Goal: Information Seeking & Learning: Find specific page/section

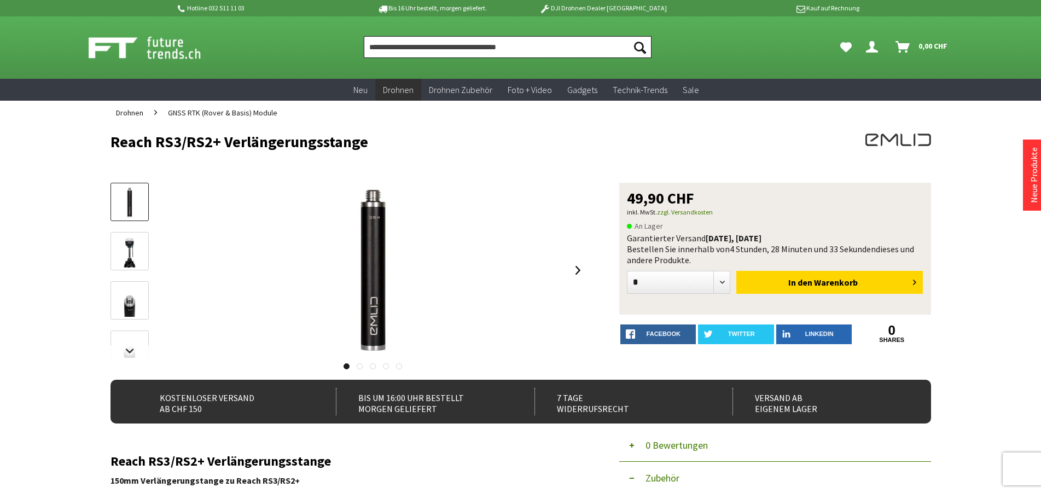
click at [493, 48] on input "Produkt, Marke, Kategorie, EAN, Artikelnummer…" at bounding box center [508, 47] width 288 height 22
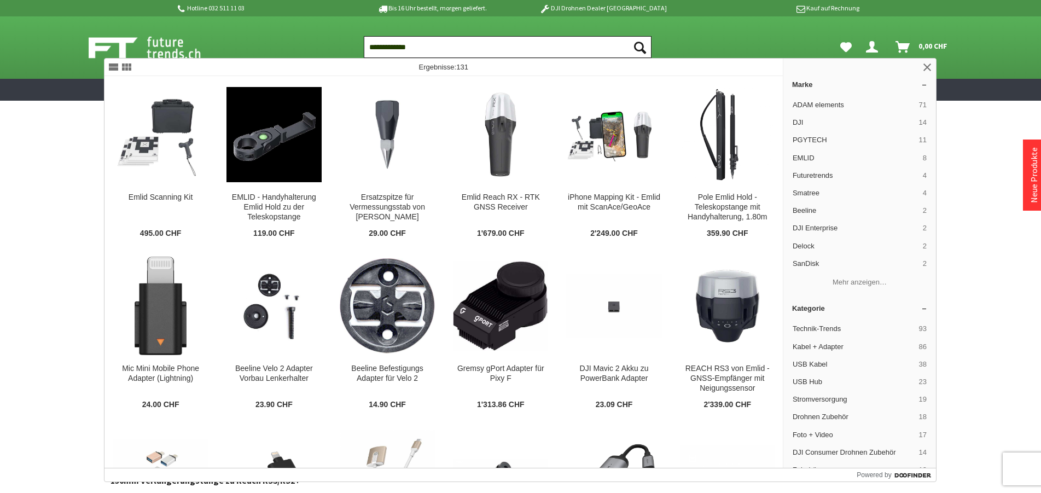
type input "**********"
click at [629, 36] on button "Suchen" at bounding box center [640, 47] width 23 height 22
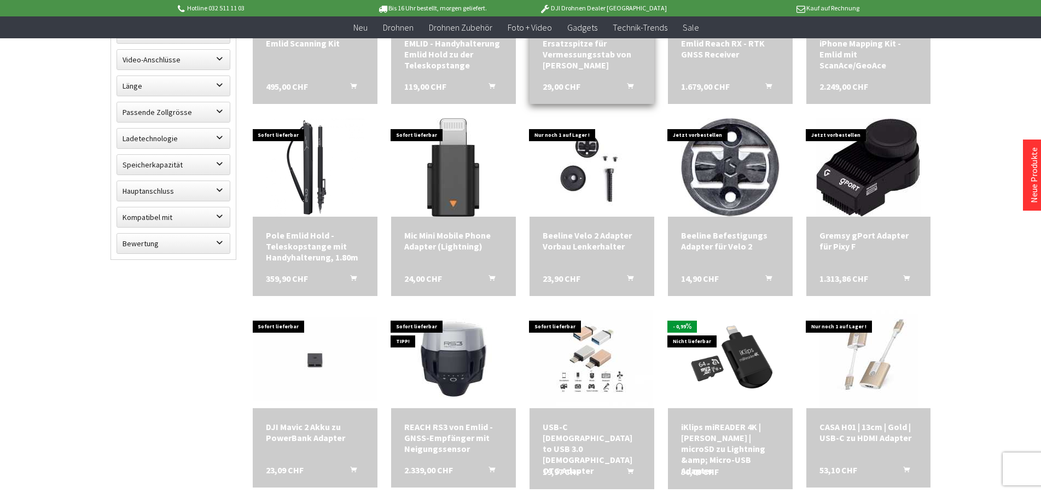
scroll to position [502, 0]
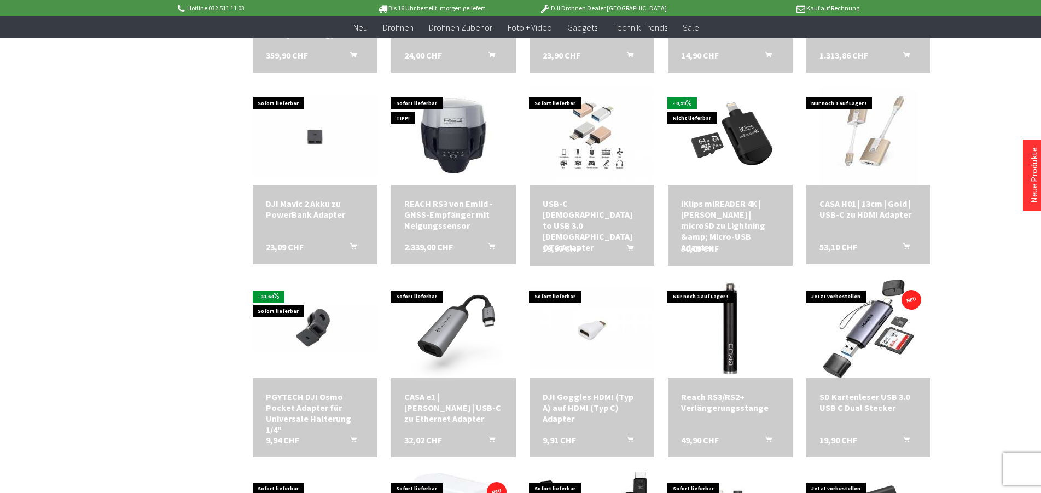
scroll to position [781, 0]
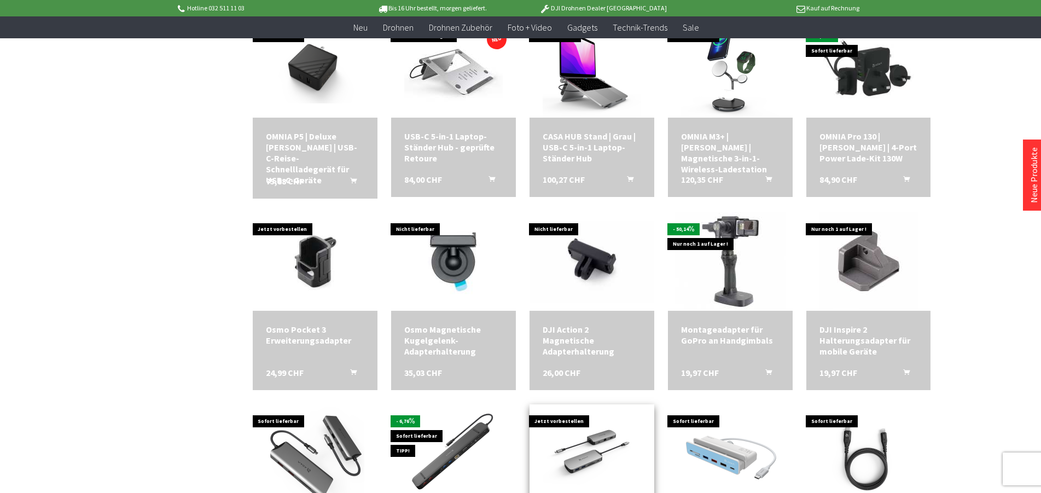
scroll to position [1618, 0]
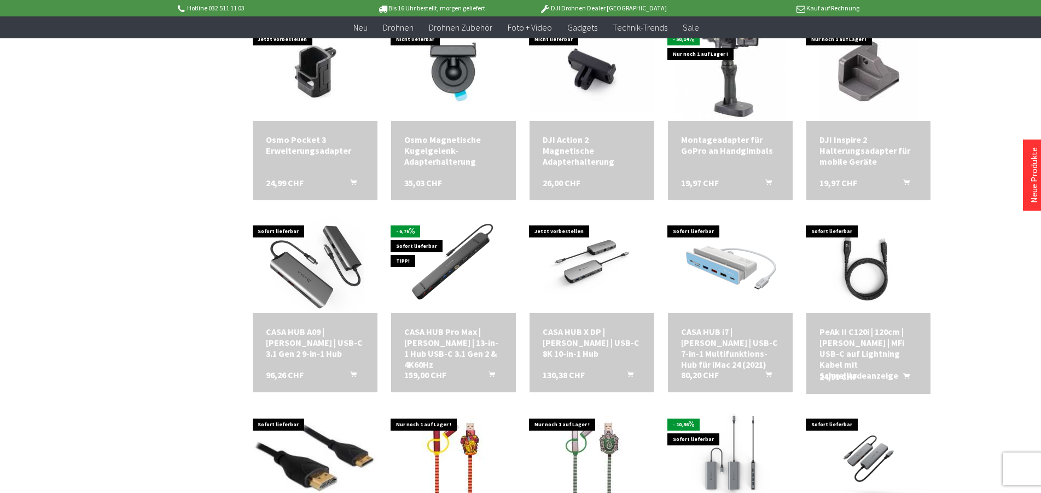
scroll to position [1073, 0]
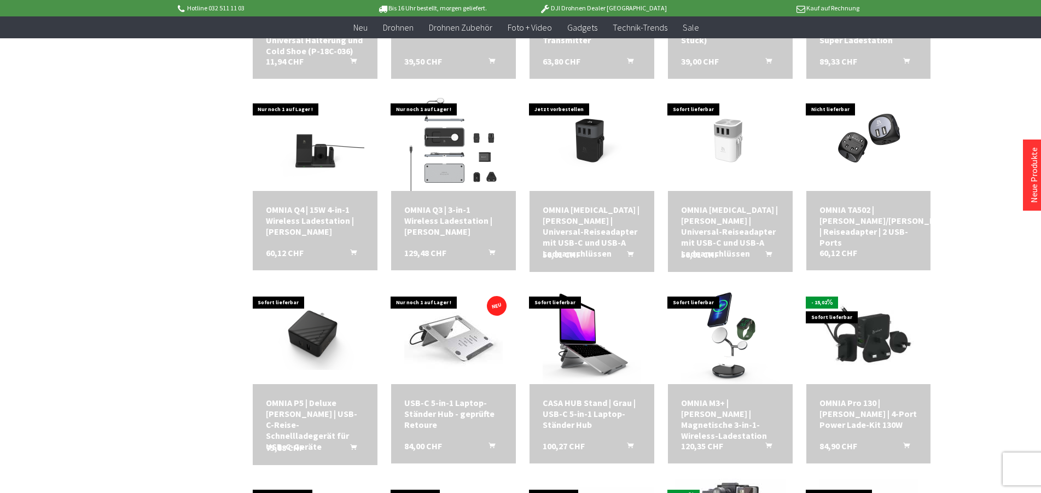
scroll to position [507, 0]
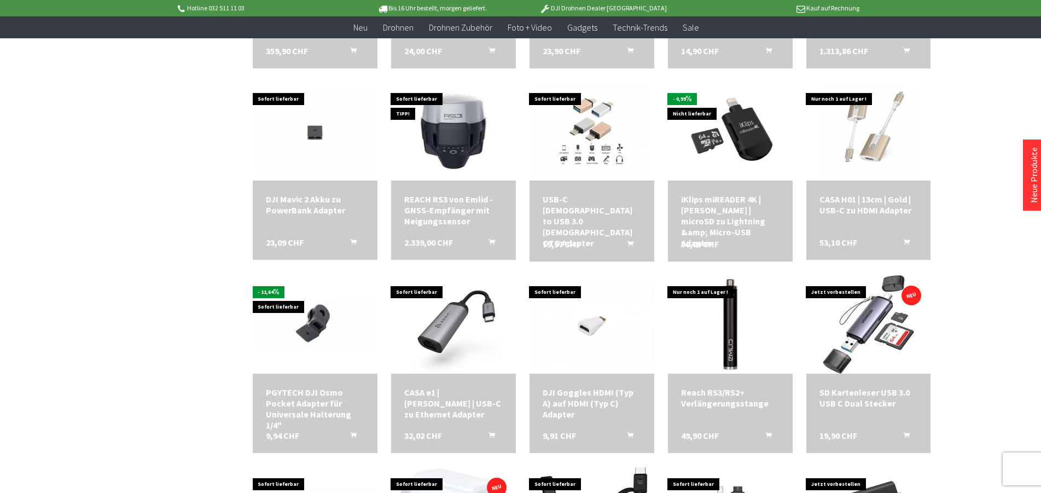
scroll to position [288, 0]
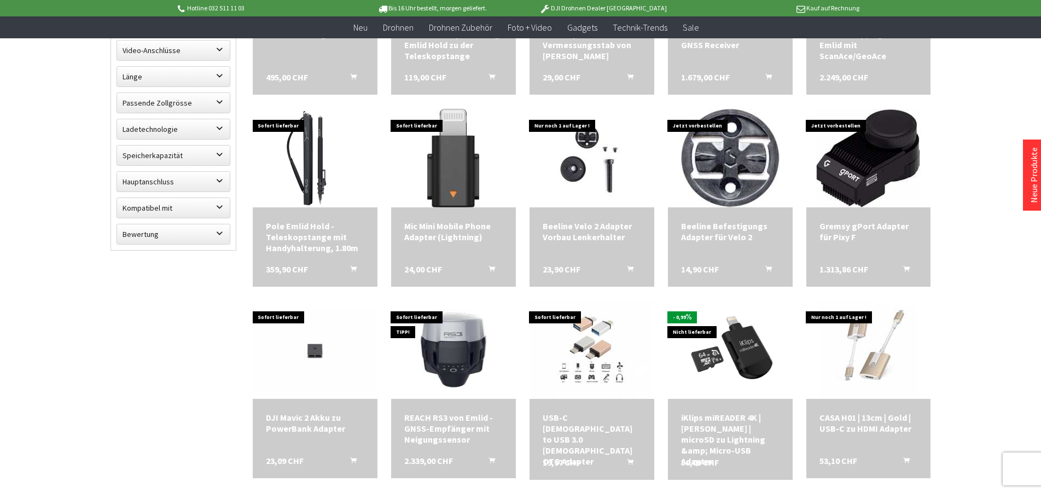
scroll to position [4, 0]
